Goal: Check status

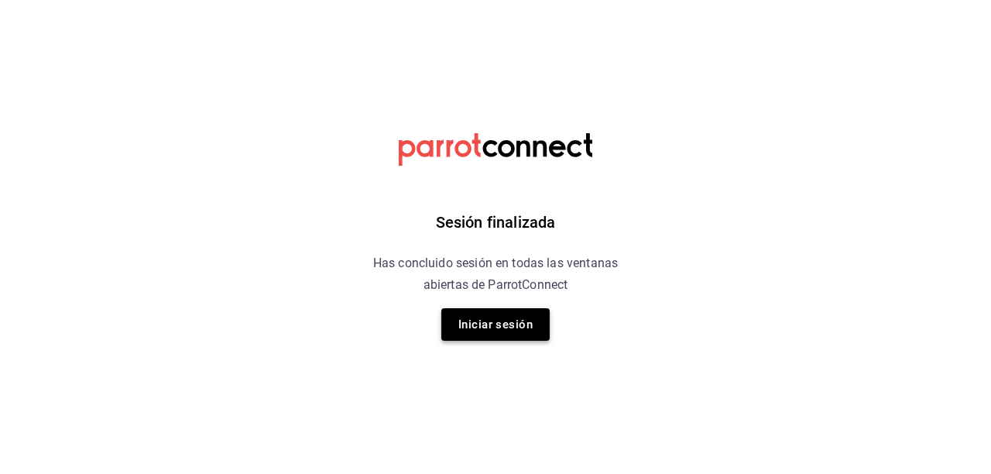
click at [495, 334] on button "Iniciar sesión" at bounding box center [495, 324] width 108 height 33
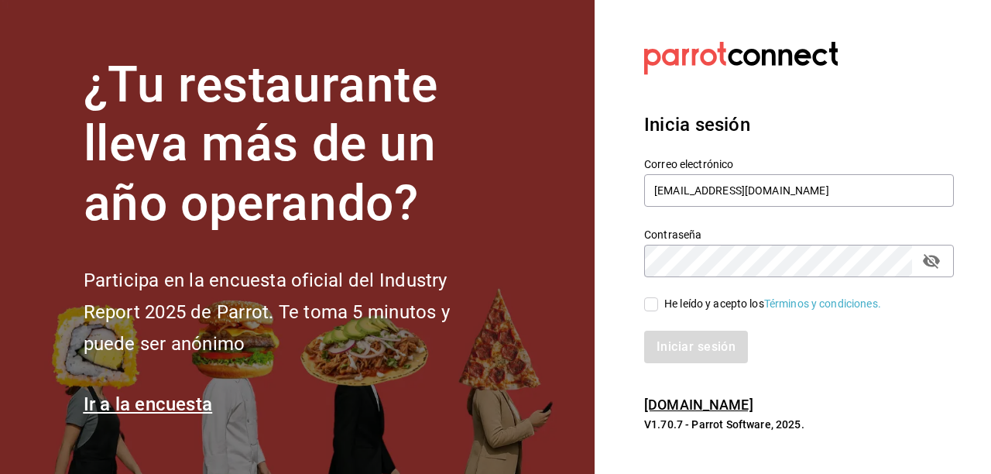
click at [650, 303] on input "He leído y acepto los Términos y condiciones." at bounding box center [651, 304] width 14 height 14
checkbox input "true"
click at [700, 340] on button "Iniciar sesión" at bounding box center [696, 347] width 105 height 33
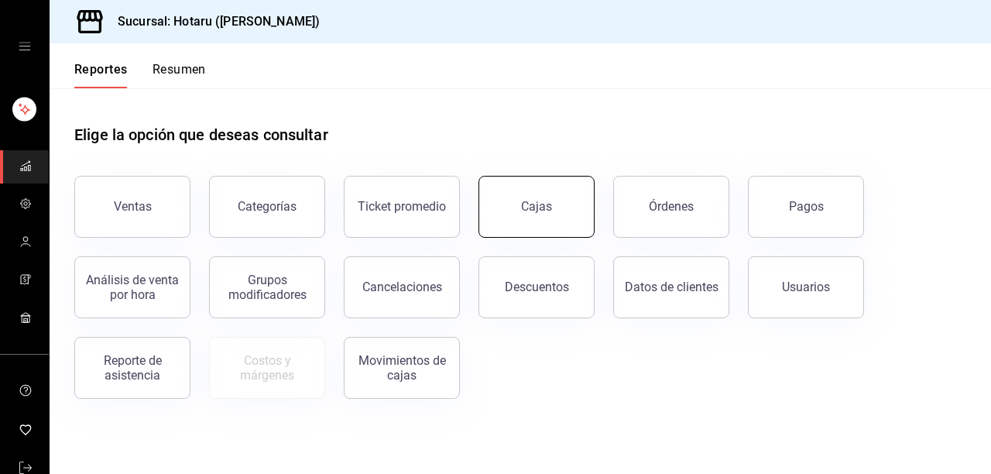
click at [539, 205] on div "Cajas" at bounding box center [537, 206] width 32 height 19
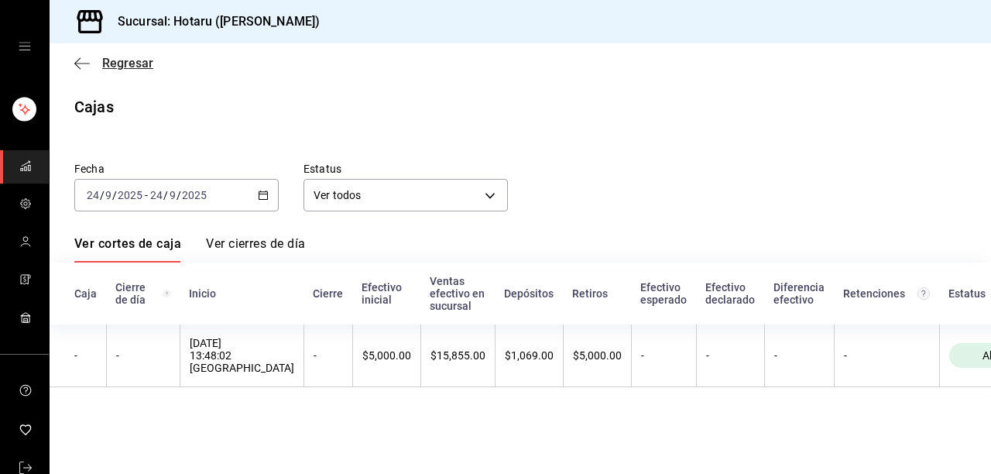
click at [81, 62] on icon "button" at bounding box center [81, 64] width 15 height 14
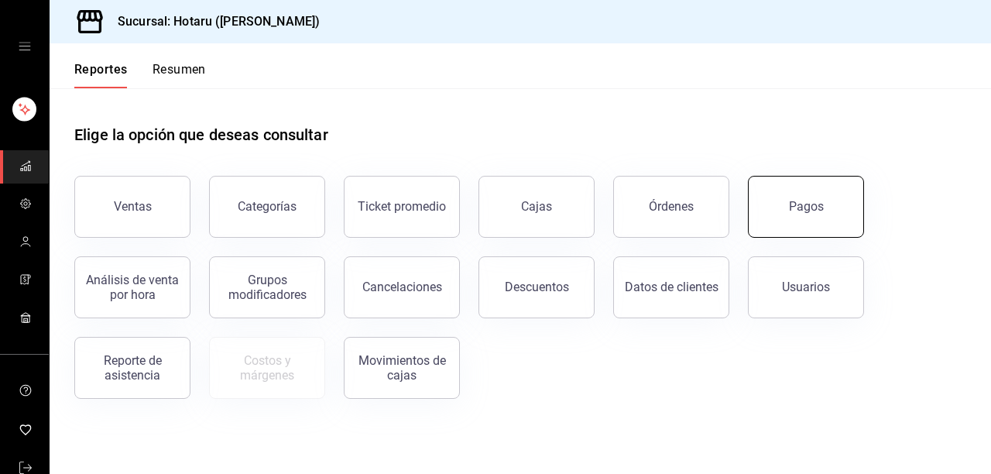
click at [821, 200] on div "Pagos" at bounding box center [806, 206] width 35 height 15
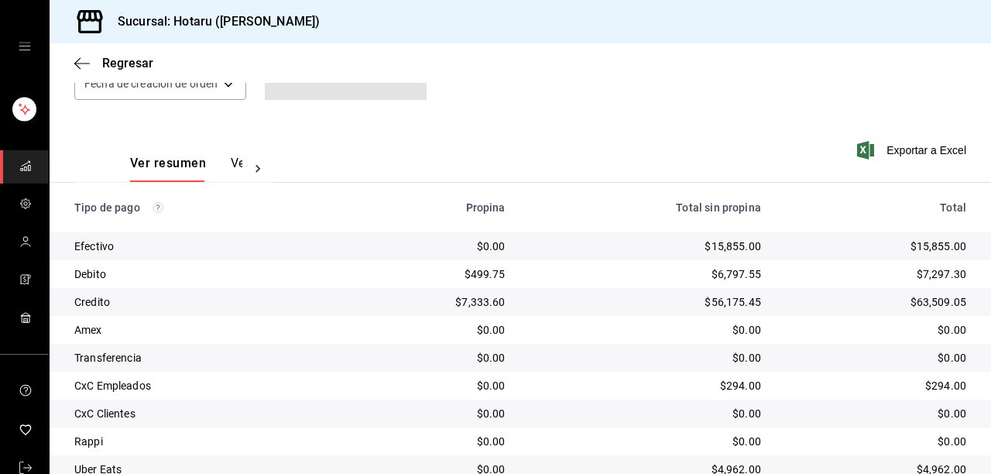
scroll to position [266, 0]
